Goal: Transaction & Acquisition: Download file/media

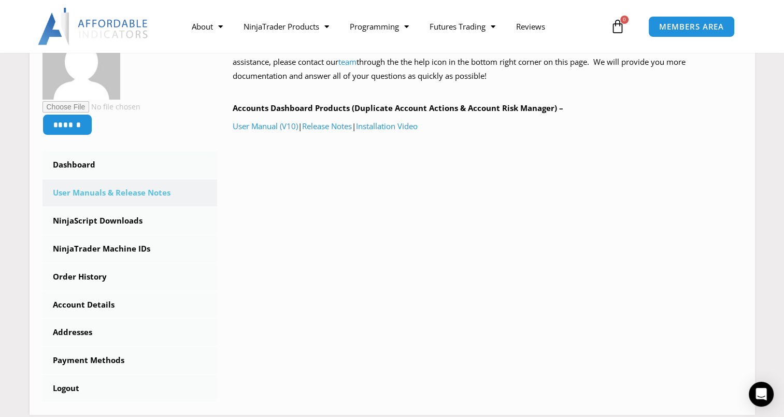
scroll to position [197, 0]
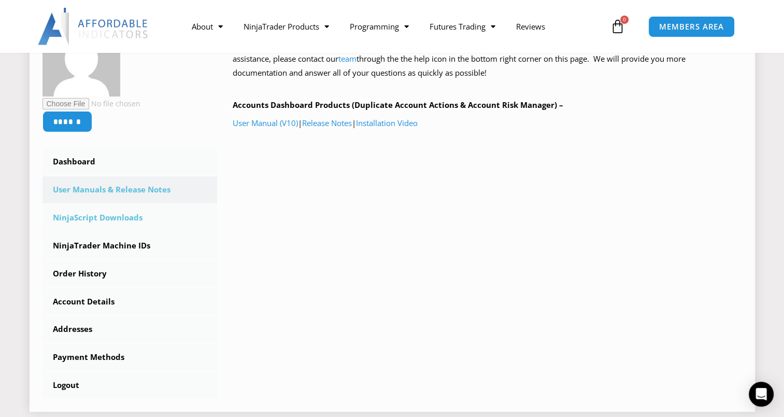
click at [128, 217] on link "NinjaScript Downloads" at bounding box center [129, 217] width 175 height 27
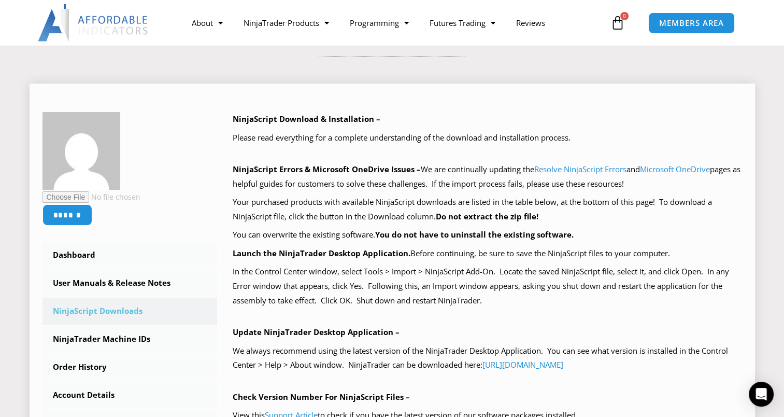
scroll to position [155, 0]
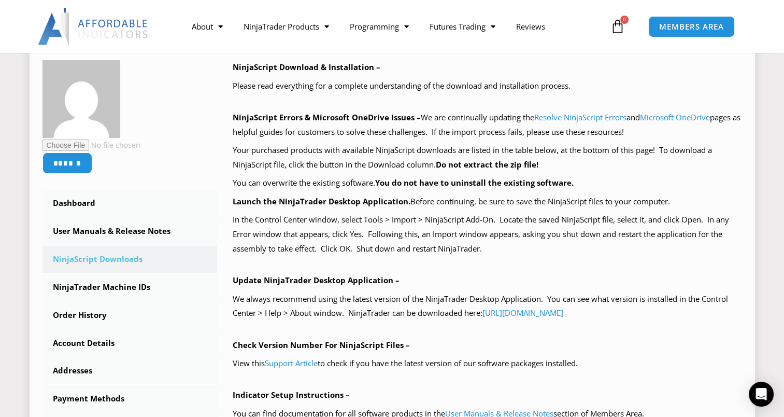
click at [351, 159] on p "Your purchased products with available NinjaScript downloads are listed in the …" at bounding box center [487, 157] width 509 height 29
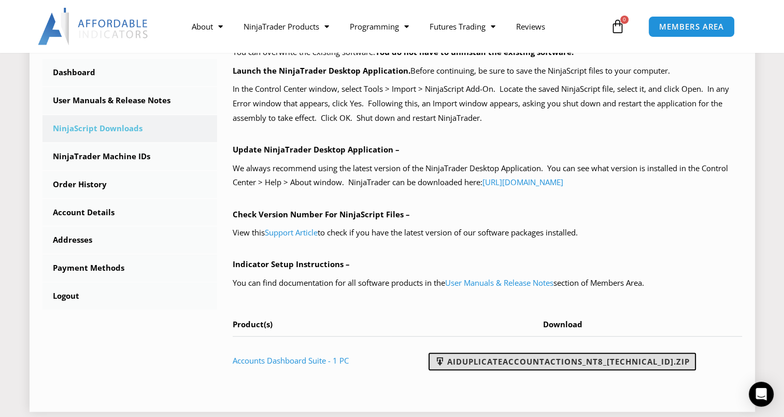
scroll to position [311, 0]
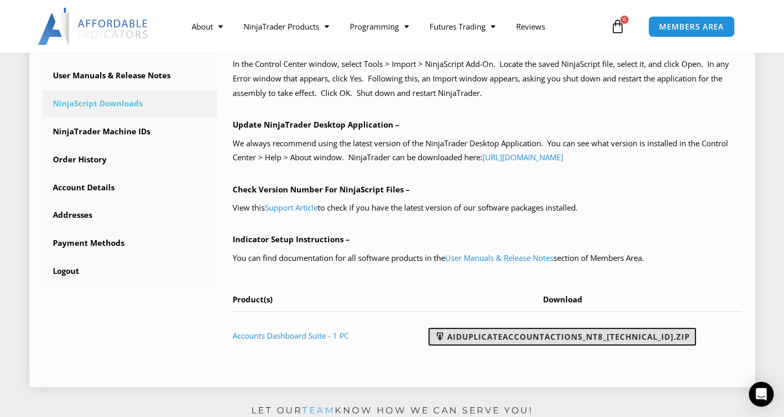
click at [521, 337] on link "AIDuplicateAccountActions_NT8_[TECHNICAL_ID].zip" at bounding box center [561, 336] width 267 height 18
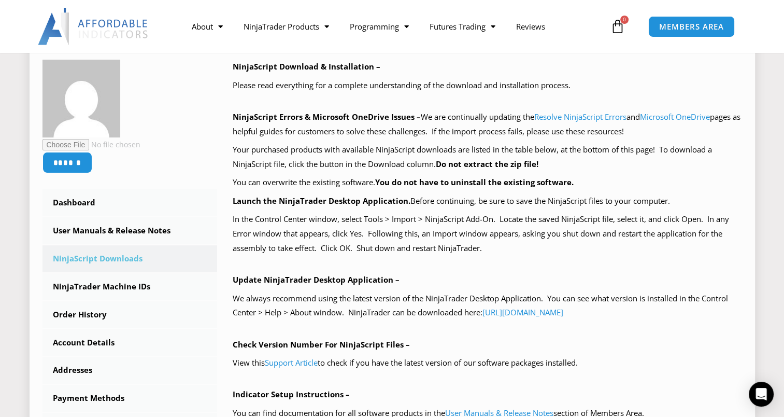
scroll to position [155, 0]
click at [127, 287] on link "NinjaTrader Machine IDs" at bounding box center [129, 287] width 175 height 27
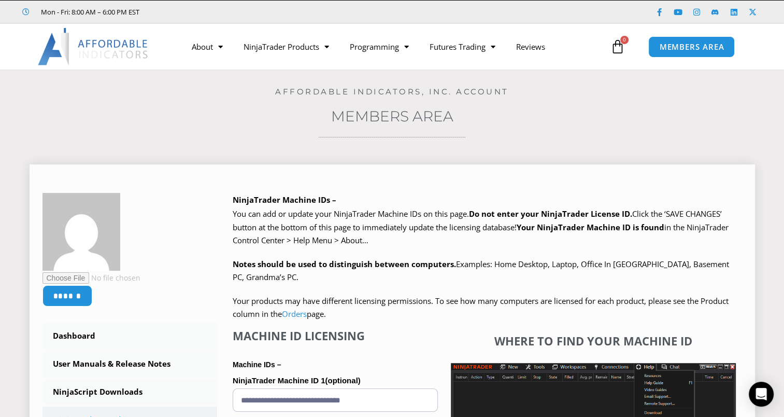
scroll to position [52, 0]
